Goal: Task Accomplishment & Management: Use online tool/utility

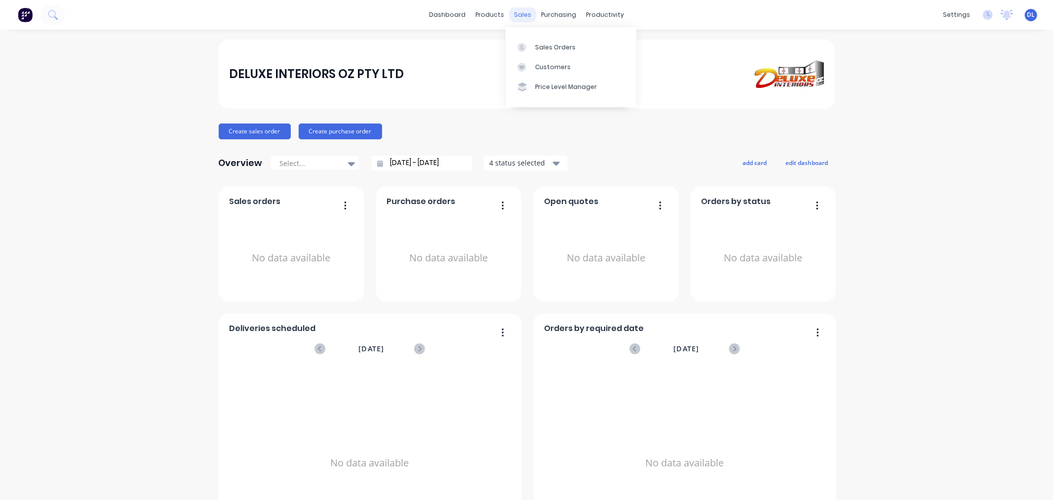
click at [522, 16] on div "sales" at bounding box center [522, 14] width 27 height 15
click at [554, 48] on div "Sales Orders" at bounding box center [555, 47] width 40 height 9
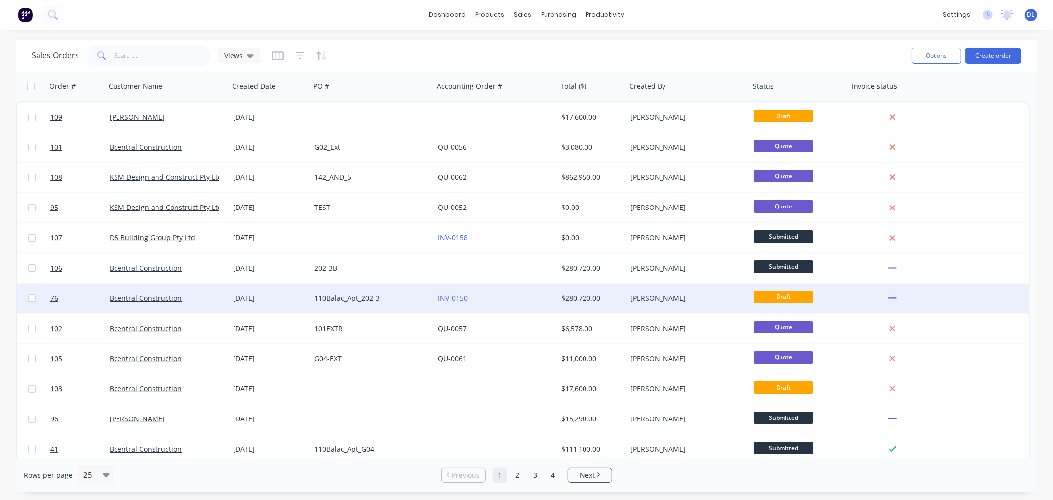
click at [243, 295] on div "[DATE]" at bounding box center [270, 298] width 74 height 10
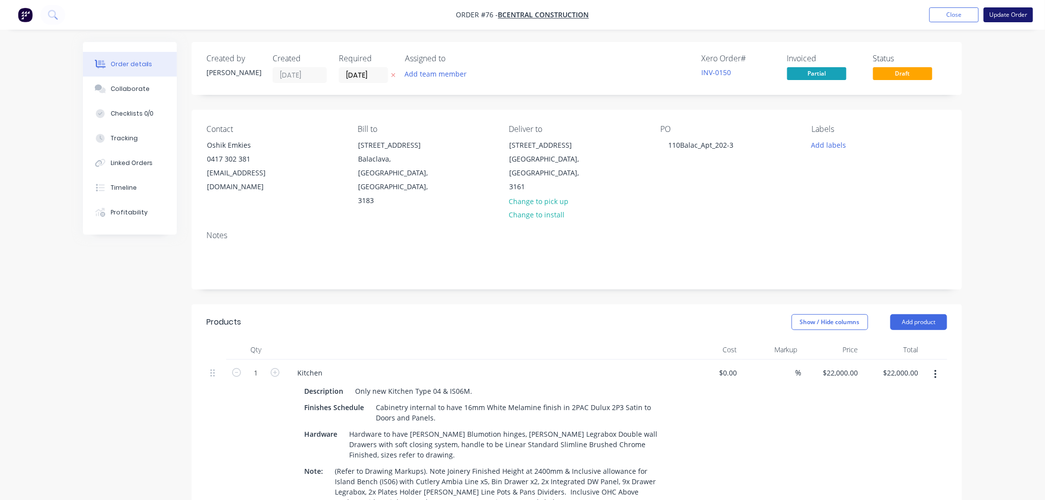
click at [1009, 14] on button "Update Order" at bounding box center [1008, 14] width 49 height 15
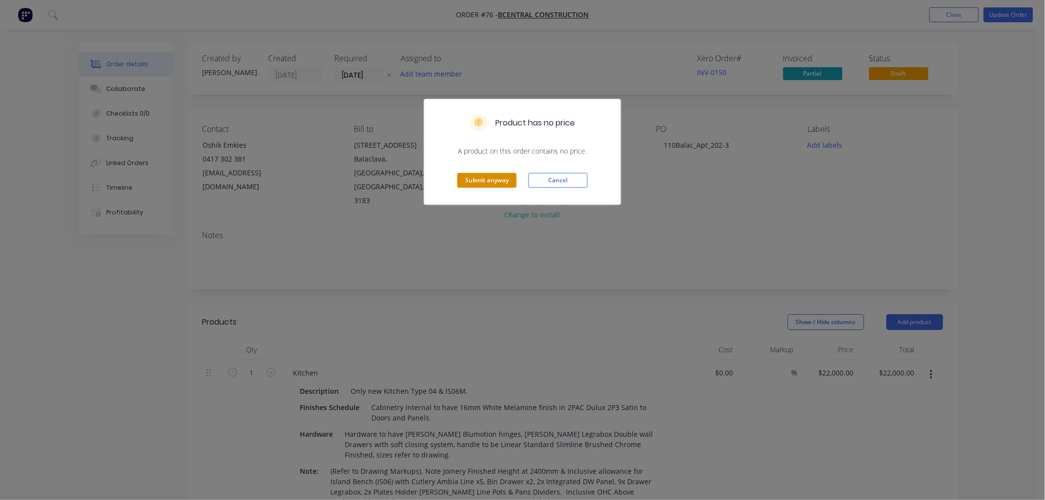
click at [480, 183] on button "Submit anyway" at bounding box center [486, 180] width 59 height 15
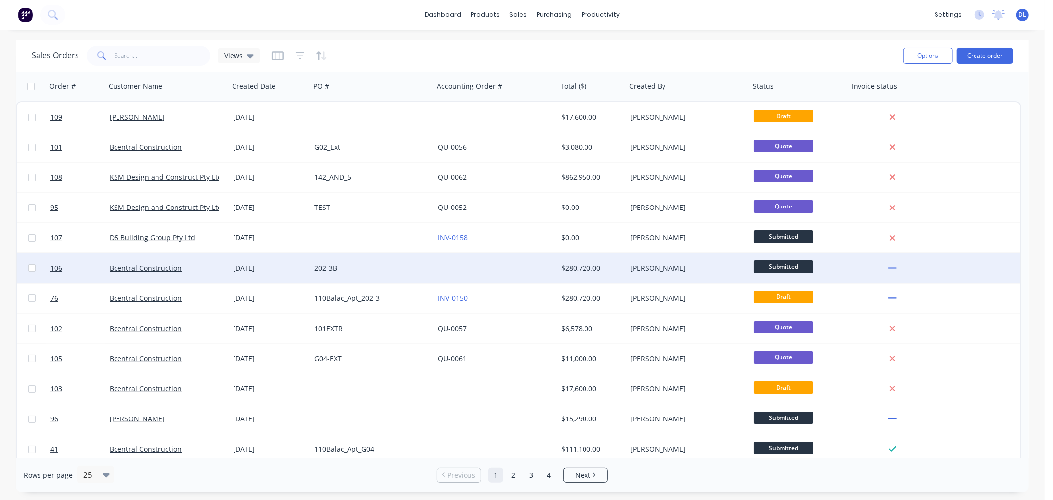
click at [324, 265] on div "202-3B" at bounding box center [370, 268] width 110 height 10
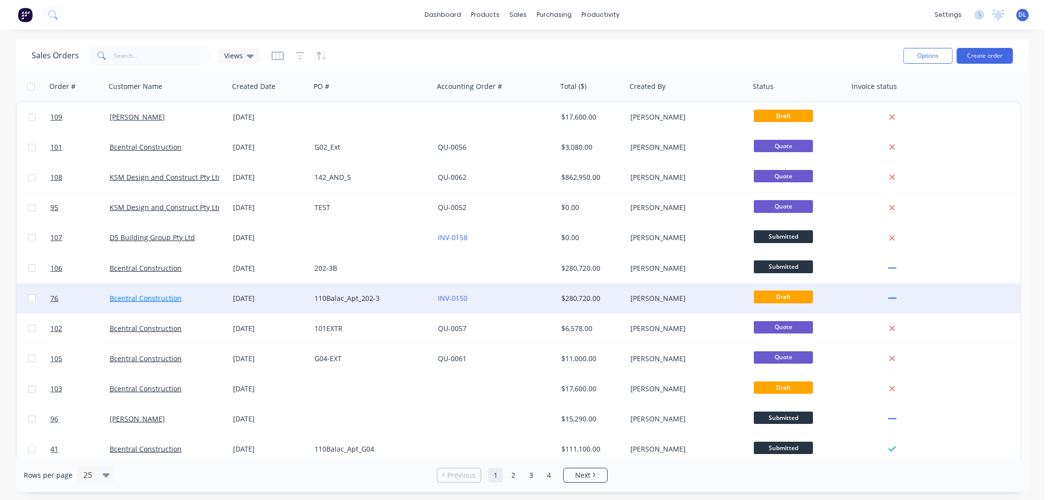
click at [155, 295] on link "Bcentral Construction" at bounding box center [146, 297] width 72 height 9
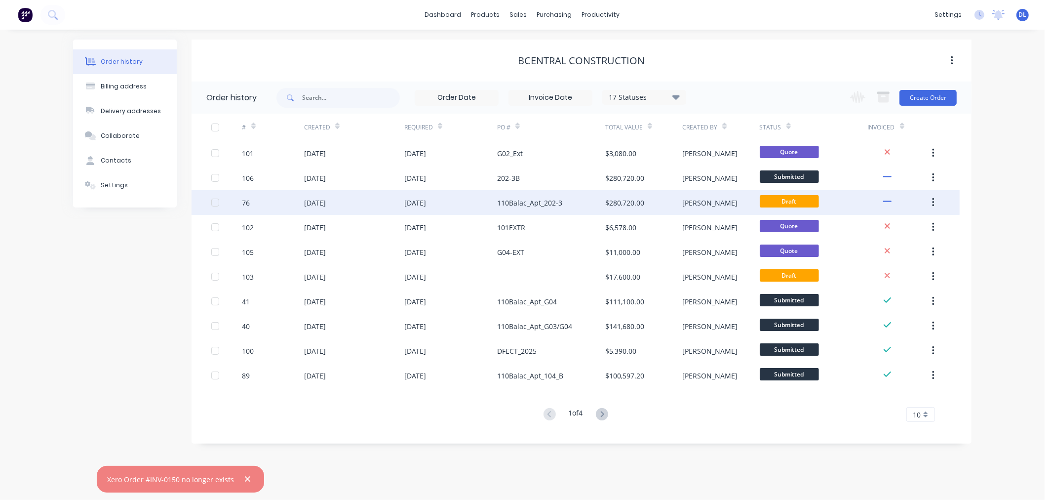
click at [311, 201] on div "[DATE]" at bounding box center [315, 203] width 22 height 10
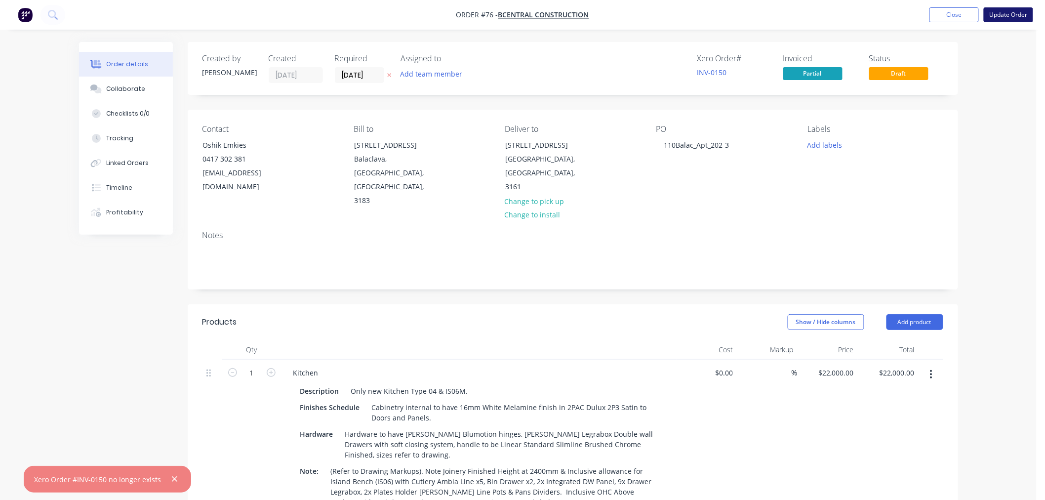
click at [1008, 11] on button "Update Order" at bounding box center [1008, 14] width 49 height 15
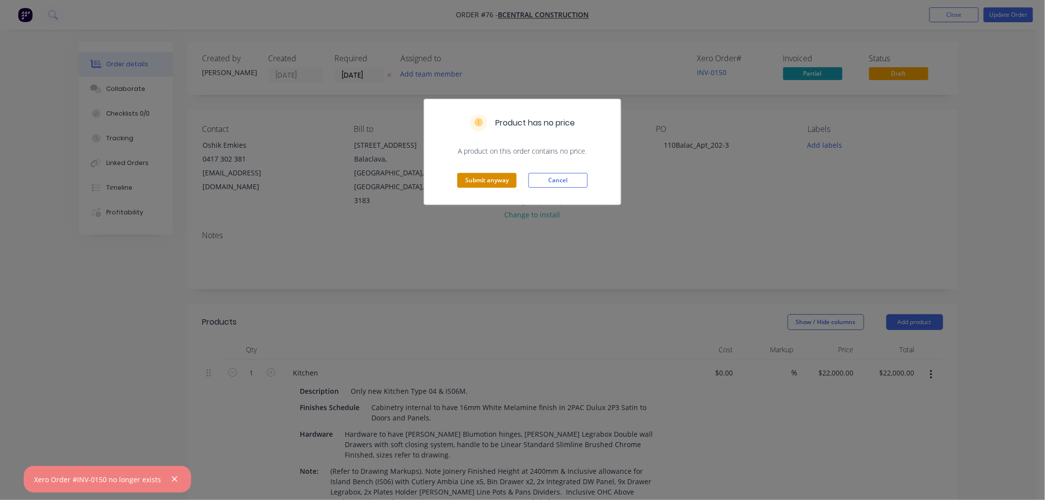
click at [484, 178] on button "Submit anyway" at bounding box center [486, 180] width 59 height 15
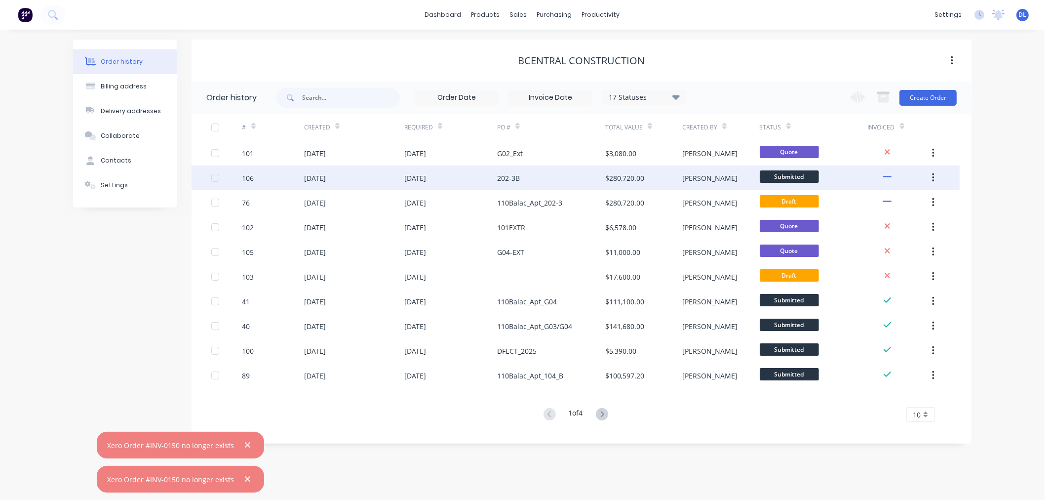
click at [326, 173] on div "[DATE]" at bounding box center [315, 178] width 22 height 10
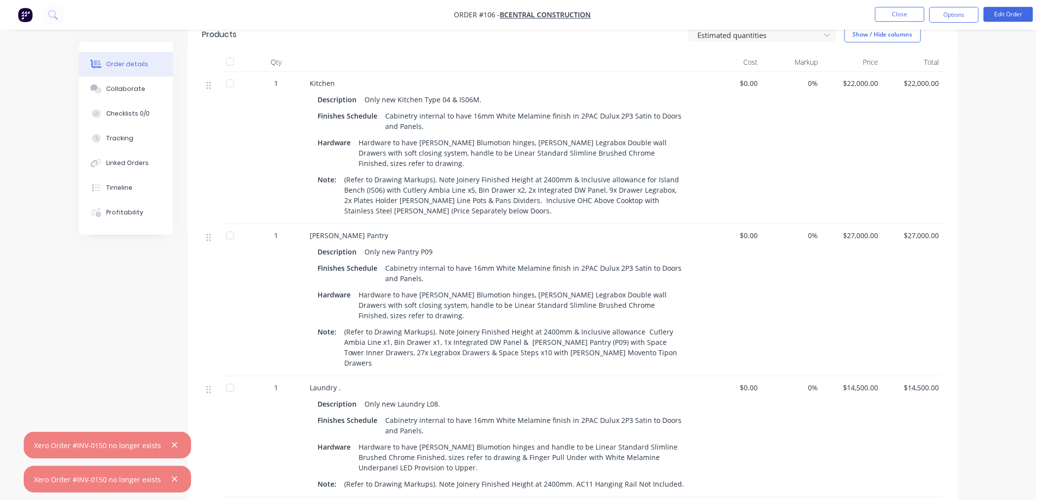
scroll to position [148, 0]
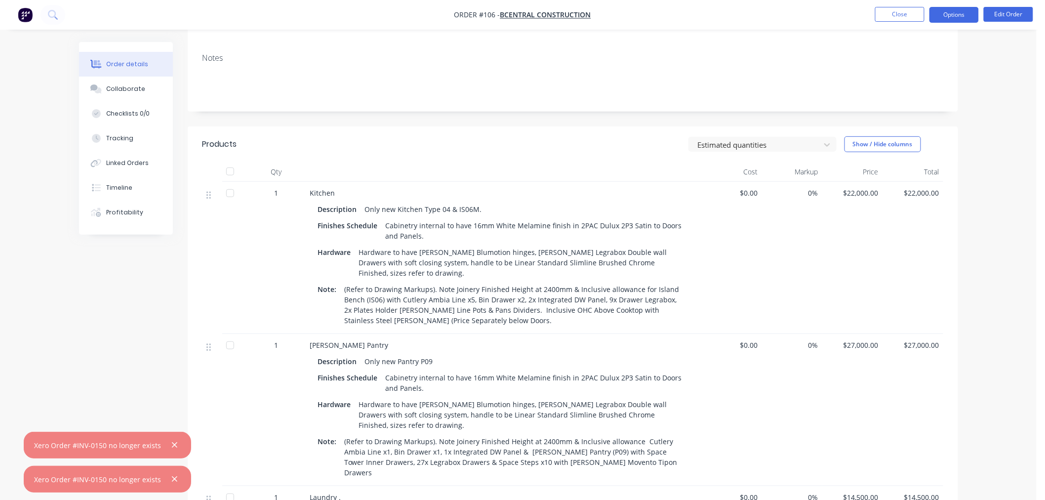
click at [959, 11] on button "Options" at bounding box center [953, 15] width 49 height 16
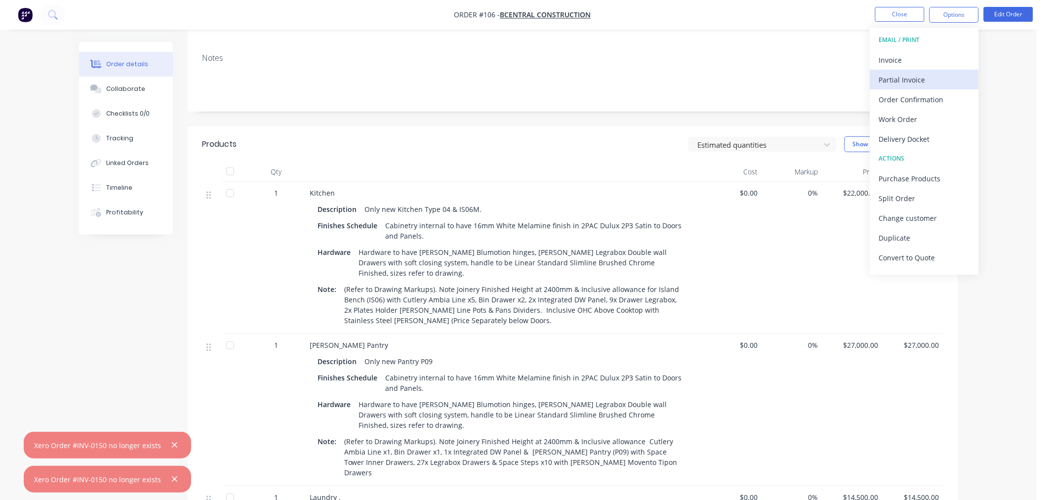
click at [904, 79] on div "Partial Invoice" at bounding box center [924, 80] width 91 height 14
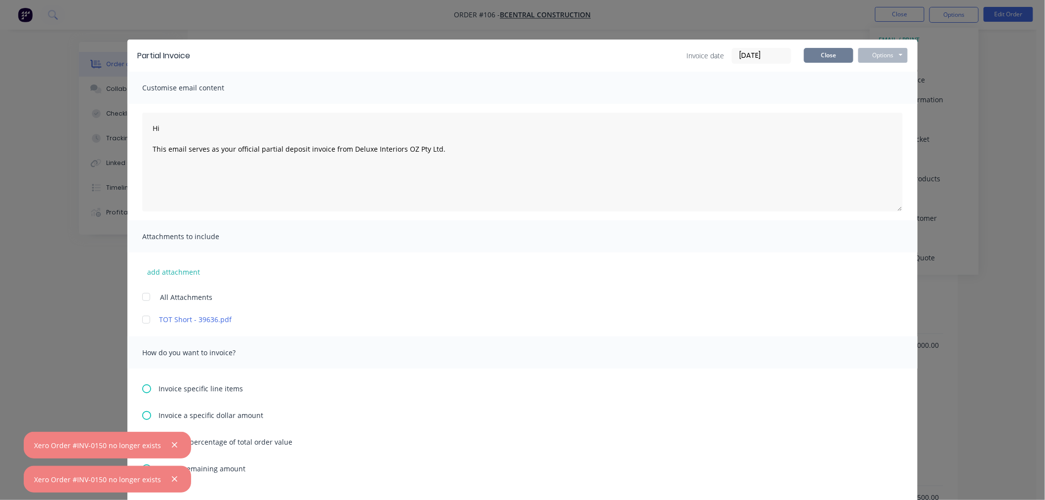
click at [823, 53] on button "Close" at bounding box center [828, 55] width 49 height 15
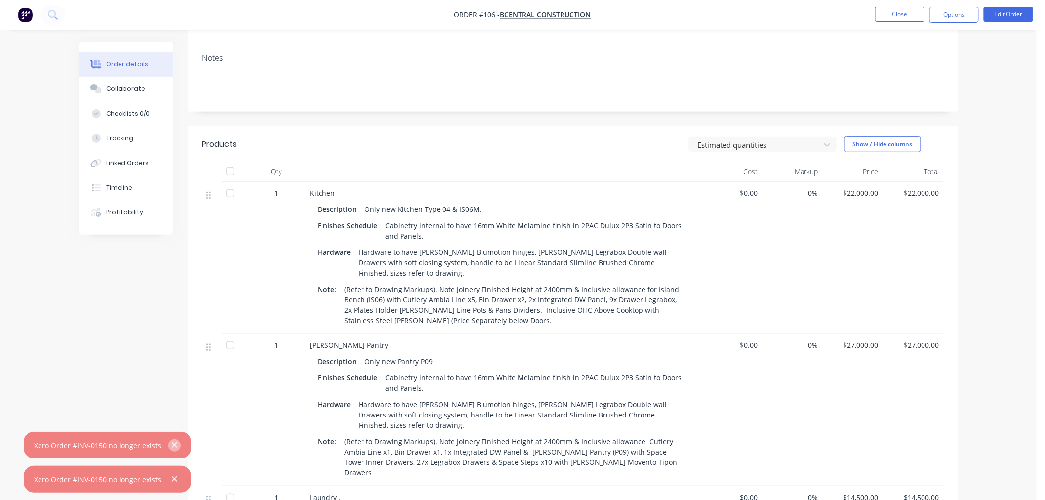
click at [171, 441] on icon "button" at bounding box center [174, 444] width 6 height 9
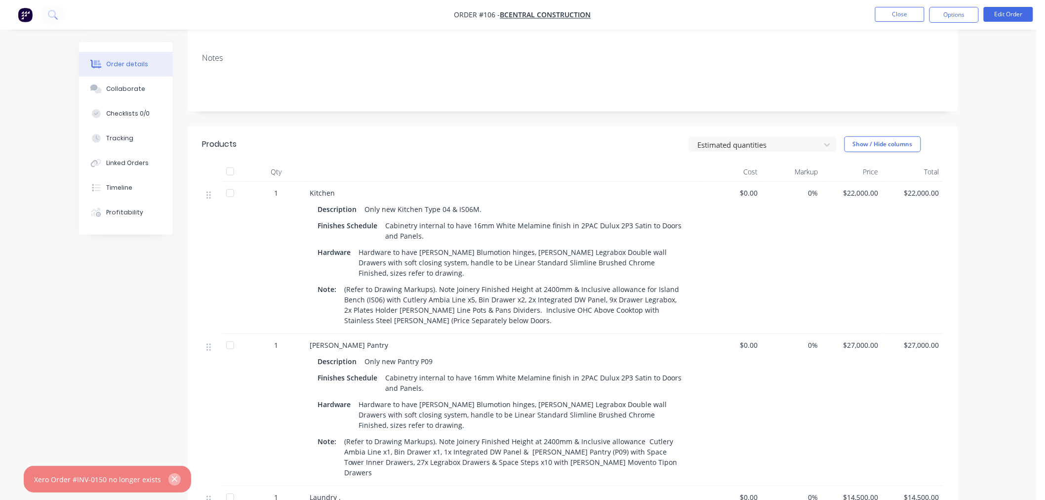
click at [171, 478] on icon "button" at bounding box center [174, 479] width 6 height 9
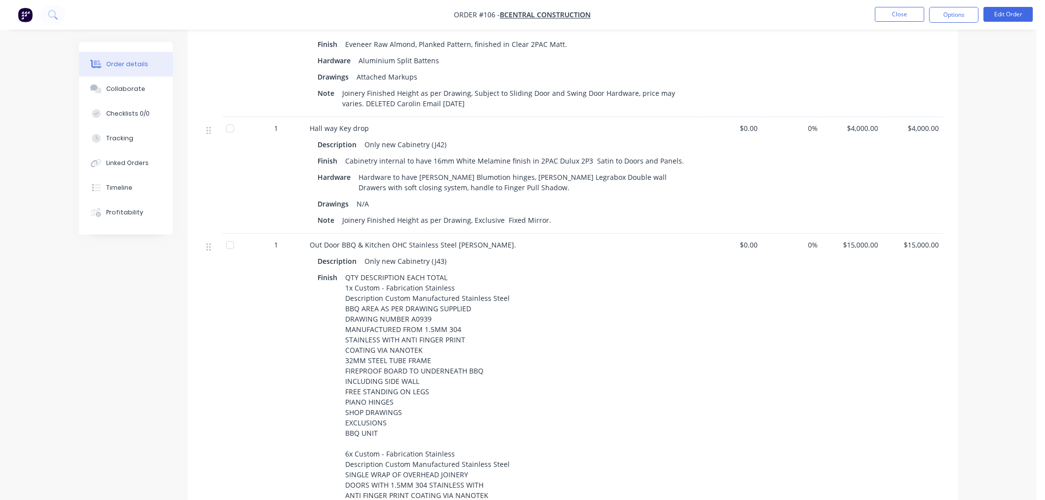
scroll to position [1300, 0]
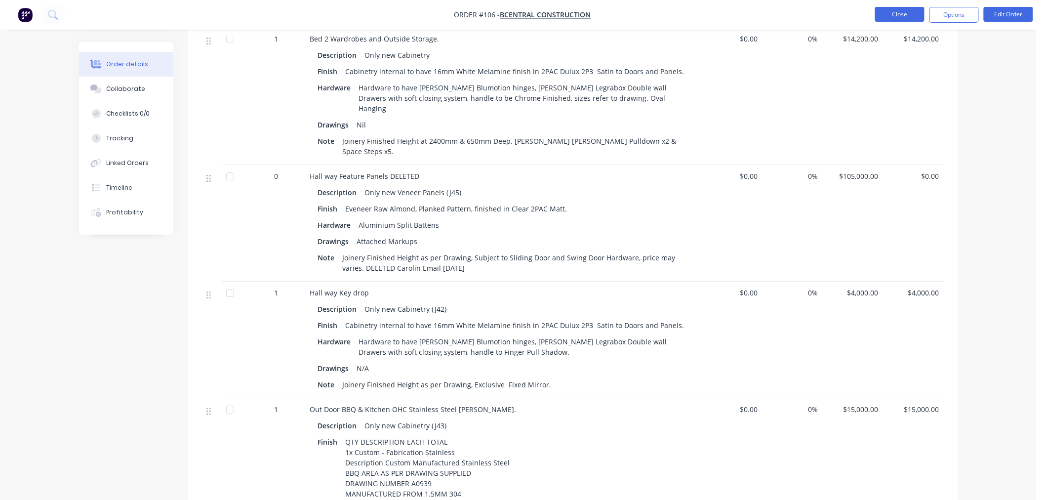
click at [900, 7] on button "Close" at bounding box center [899, 14] width 49 height 15
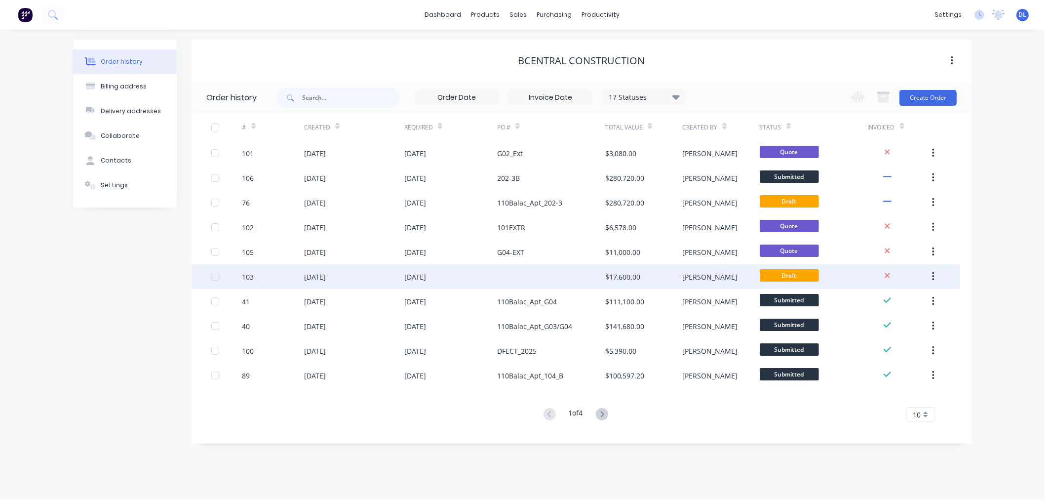
click at [318, 275] on div "[DATE]" at bounding box center [315, 277] width 22 height 10
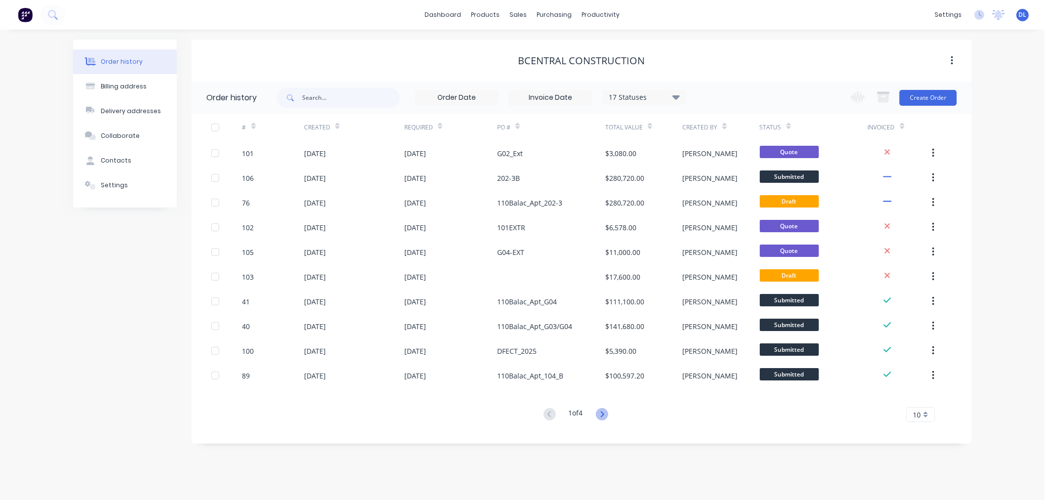
click at [603, 412] on icon at bounding box center [601, 414] width 3 height 6
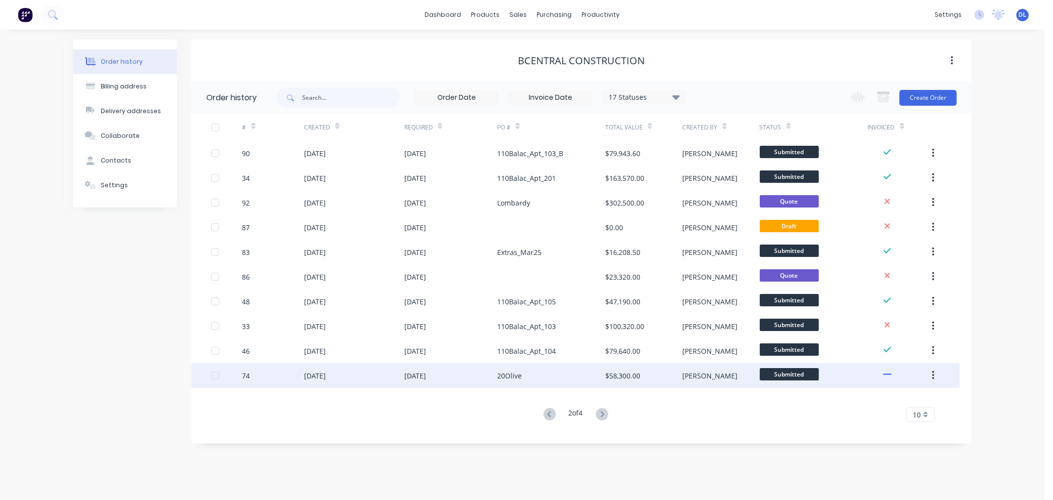
click at [426, 374] on div "[DATE]" at bounding box center [415, 375] width 22 height 10
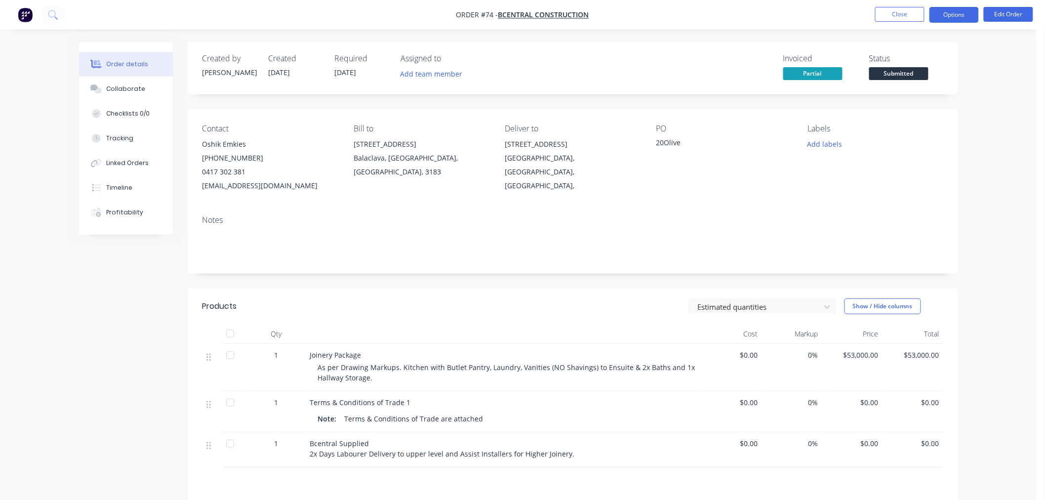
click at [963, 15] on button "Options" at bounding box center [953, 15] width 49 height 16
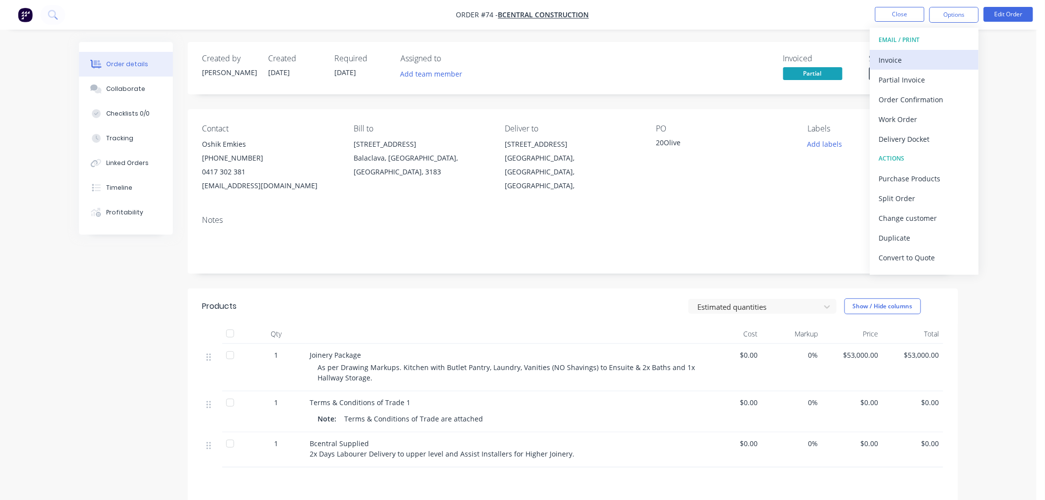
click at [893, 57] on div "Invoice" at bounding box center [924, 60] width 91 height 14
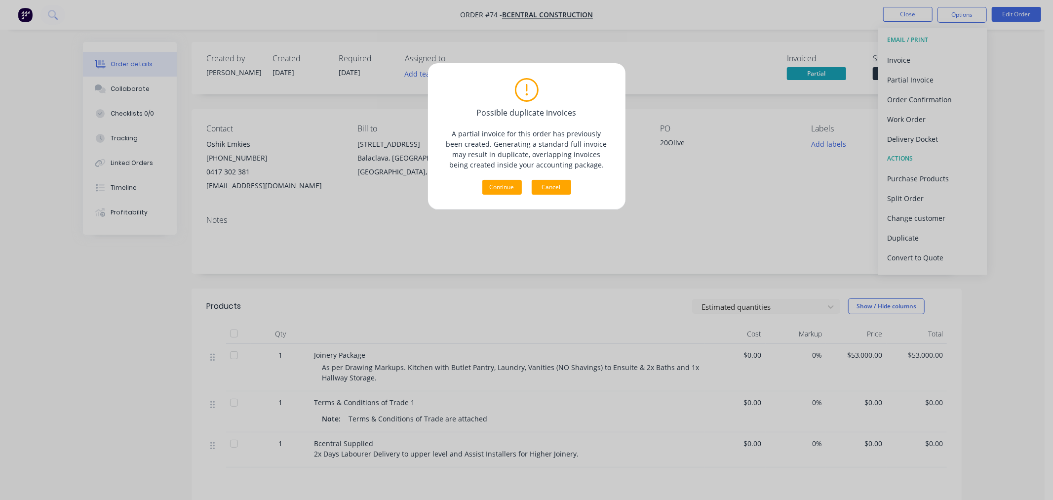
click at [558, 189] on button "Cancel" at bounding box center [552, 187] width 40 height 15
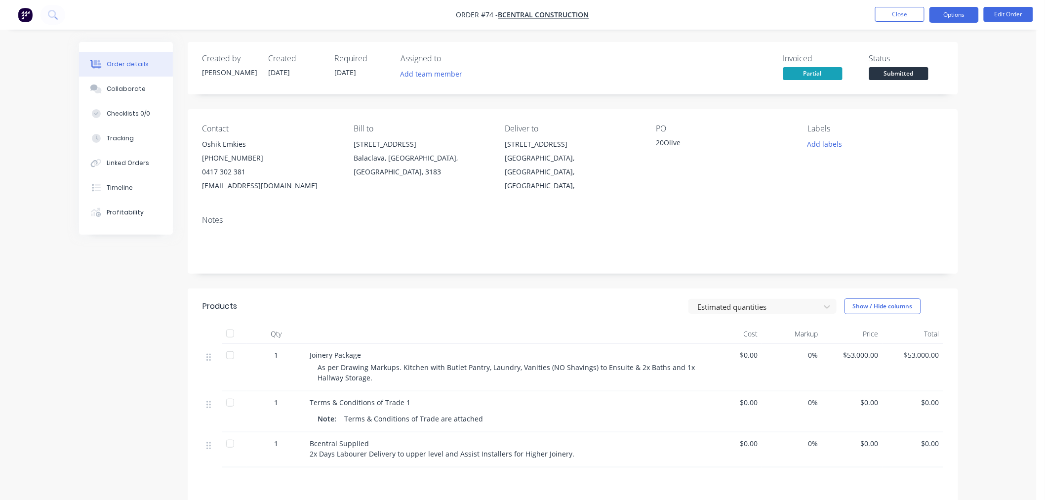
click at [951, 10] on button "Options" at bounding box center [953, 15] width 49 height 16
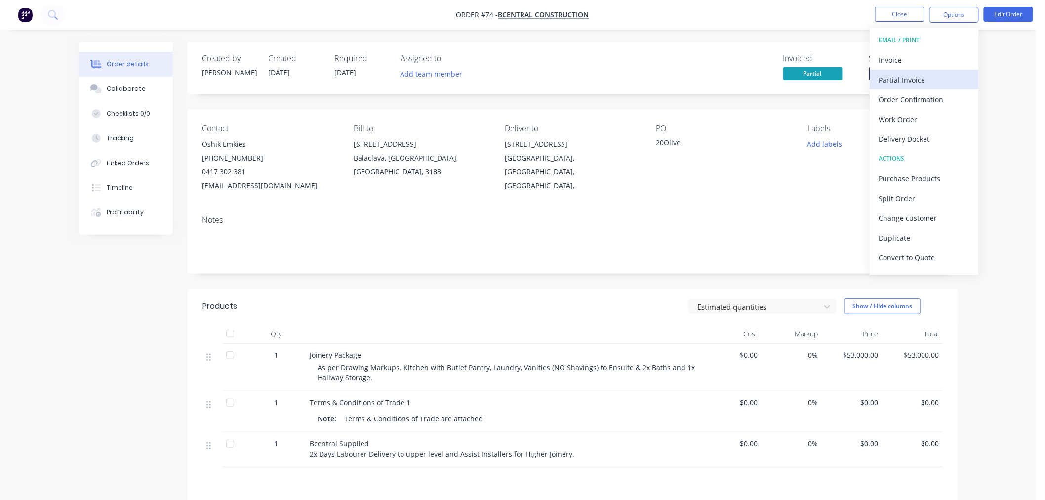
click at [910, 80] on div "Partial Invoice" at bounding box center [924, 80] width 91 height 14
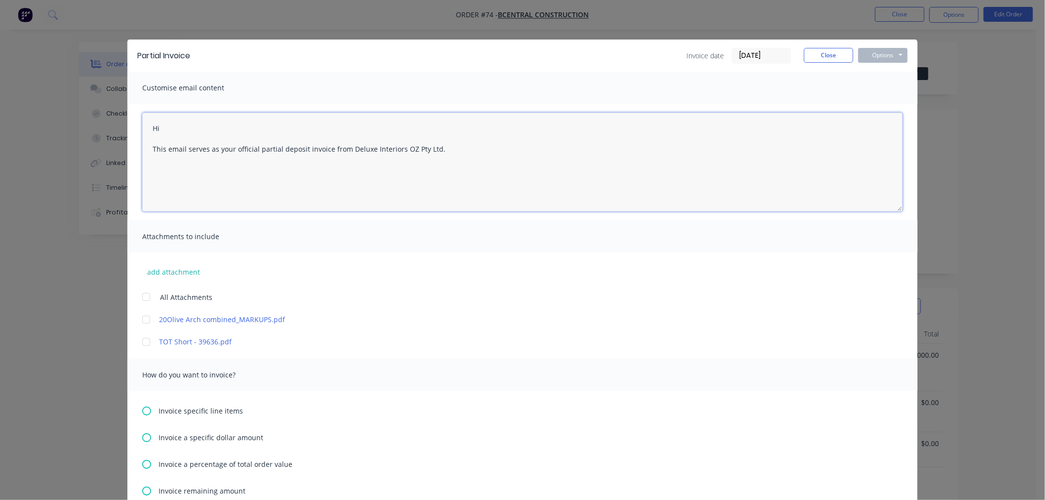
click at [174, 129] on textarea "Hi This email serves as your official partial deposit invoice from Deluxe Inter…" at bounding box center [522, 162] width 760 height 99
drag, startPoint x: 300, startPoint y: 146, endPoint x: 255, endPoint y: 146, distance: 45.4
click at [255, 146] on textarea "Hi [PERSON_NAME] This email serves as your official partial deposit invoice fro…" at bounding box center [522, 162] width 760 height 99
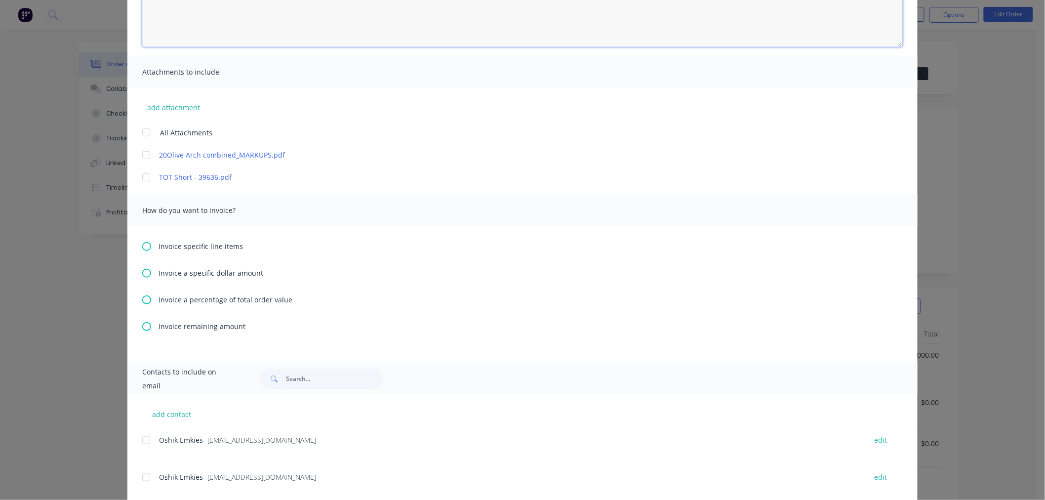
type textarea "Hi [PERSON_NAME] This email serves as your official balance invoice from Deluxe…"
click at [142, 324] on icon at bounding box center [146, 326] width 9 height 9
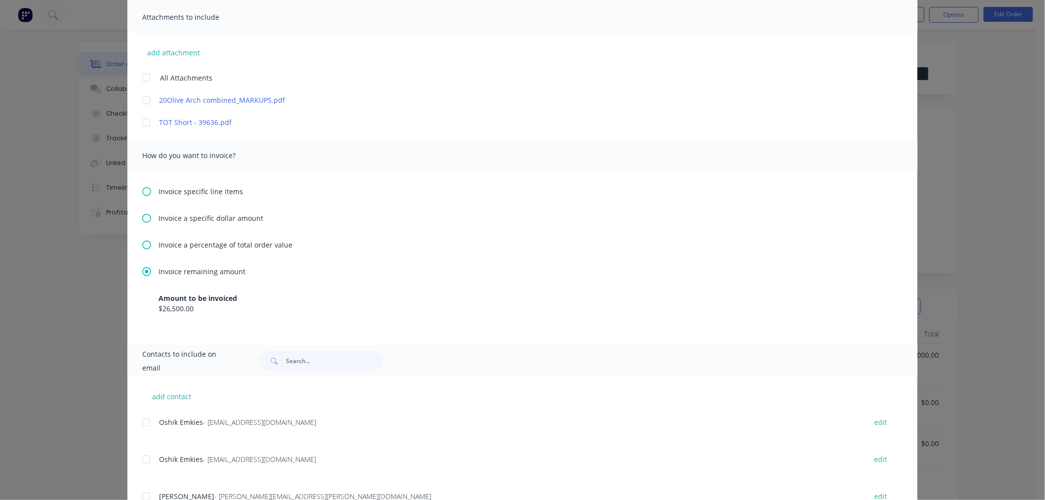
scroll to position [384, 0]
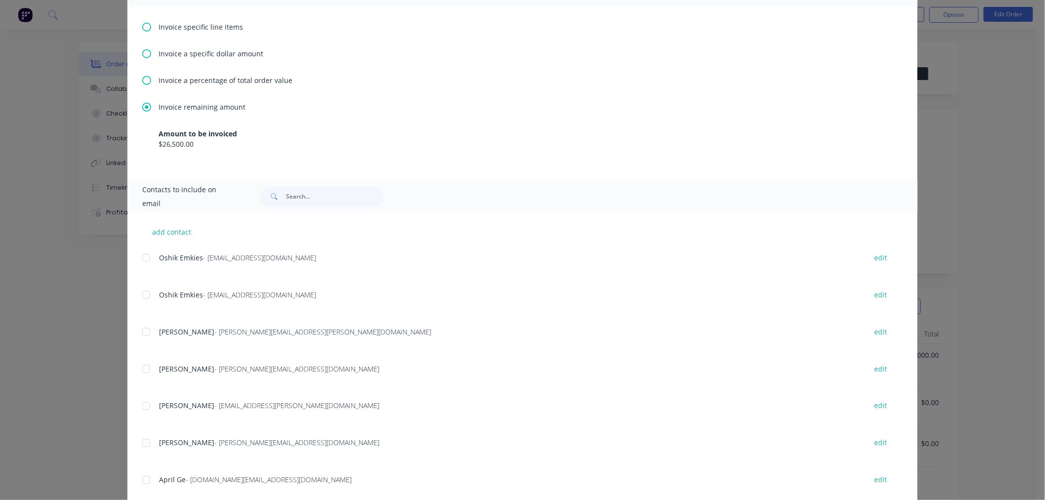
click at [142, 258] on div at bounding box center [146, 258] width 20 height 20
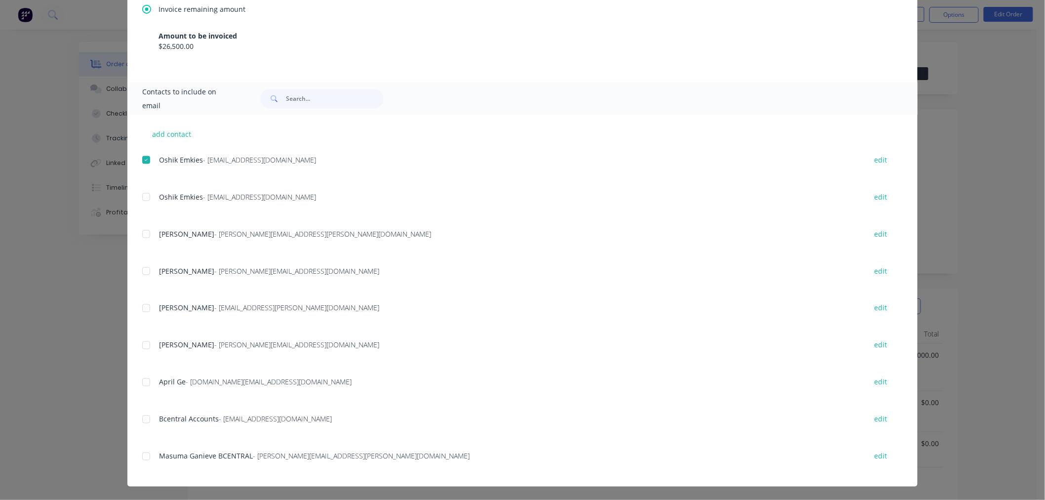
click at [142, 379] on div at bounding box center [146, 382] width 20 height 20
click at [141, 417] on div at bounding box center [146, 419] width 20 height 20
click at [143, 270] on div at bounding box center [146, 271] width 20 height 20
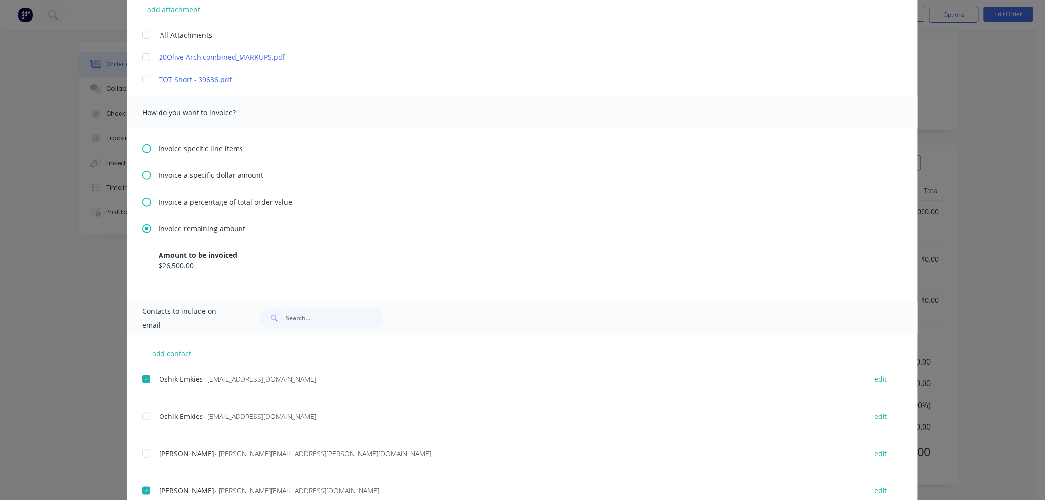
scroll to position [0, 0]
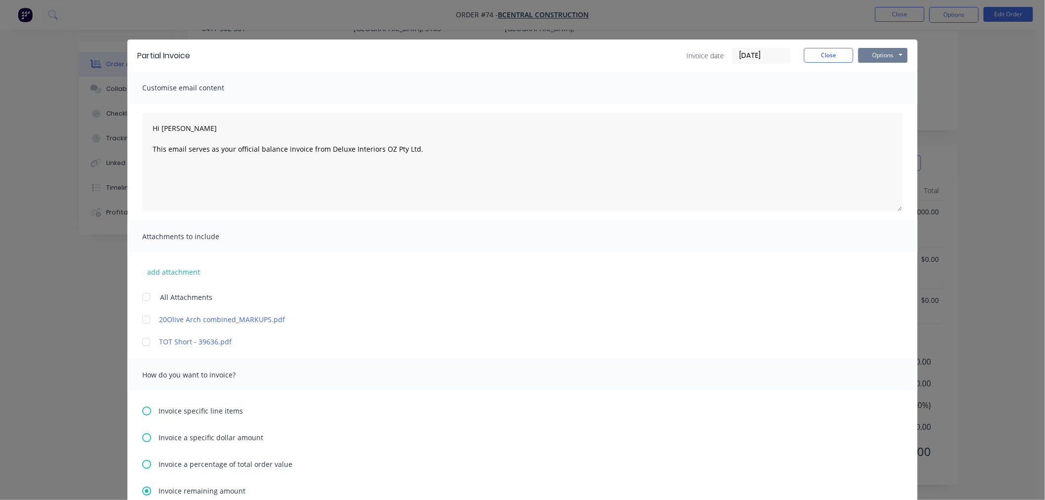
click at [882, 51] on button "Options" at bounding box center [882, 55] width 49 height 15
click at [884, 104] on button "Email" at bounding box center [889, 105] width 63 height 16
click at [836, 51] on button "Close" at bounding box center [828, 55] width 49 height 15
